Goal: Information Seeking & Learning: Find specific fact

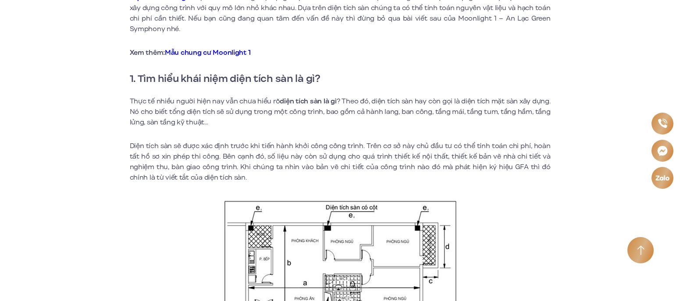
scroll to position [351, 0]
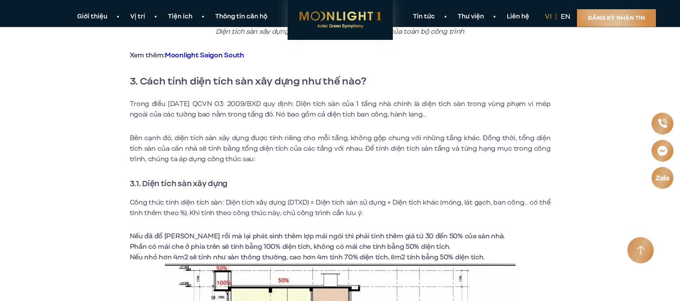
scroll to position [1053, 0]
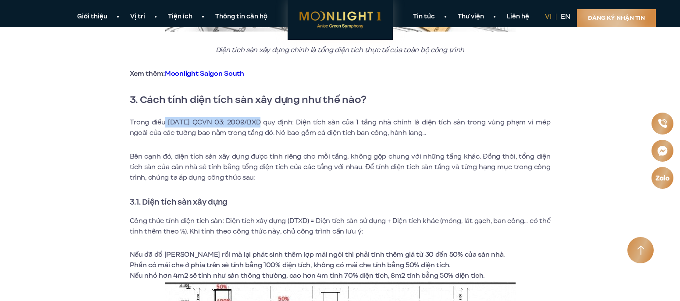
drag, startPoint x: 165, startPoint y: 121, endPoint x: 250, endPoint y: 121, distance: 84.6
click at [250, 121] on p "Trong điều [DATE] QCVN 03: 2009/BXD quy định: Diện tích sàn của 1 tầng nhà chín…" at bounding box center [340, 127] width 421 height 21
copy p "[DATE] QCVN 03: 2009/BXD"
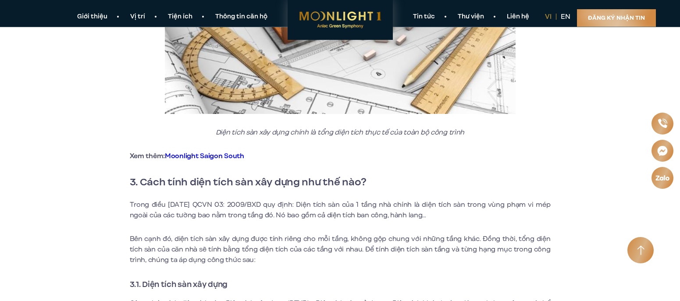
scroll to position [965, 0]
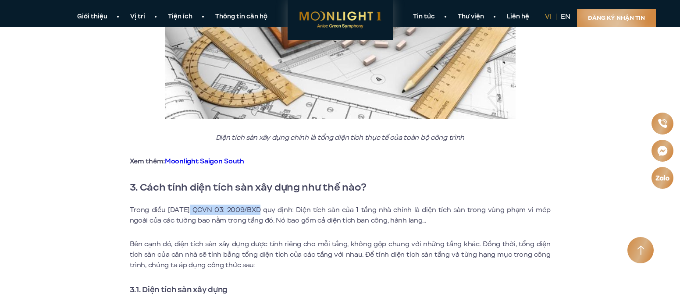
drag, startPoint x: 250, startPoint y: 210, endPoint x: 182, endPoint y: 211, distance: 67.5
click at [182, 211] on p "Trong điều [DATE] QCVN 03: 2009/BXD quy định: Diện tích sàn của 1 tầng nhà chín…" at bounding box center [340, 215] width 421 height 21
copy p "QCVN 03: 2009/BXD"
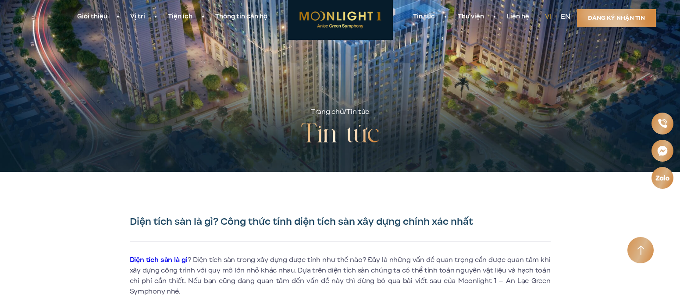
scroll to position [0, 0]
